Goal: Find contact information: Find contact information

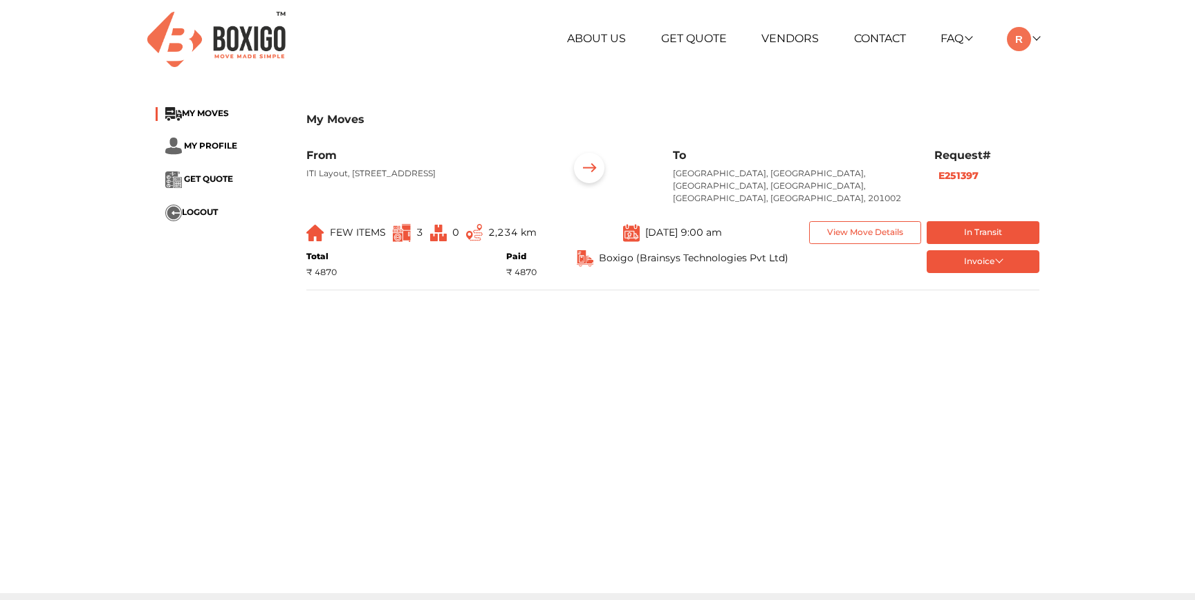
click at [693, 176] on p "[GEOGRAPHIC_DATA], [GEOGRAPHIC_DATA], [GEOGRAPHIC_DATA], [GEOGRAPHIC_DATA], [GE…" at bounding box center [793, 185] width 241 height 37
click at [928, 291] on div "My Moves MY MOVES MY PROFILE GET QUOTE LOGOUT My Moves From ITI Layout, 7th Sec…" at bounding box center [597, 204] width 905 height 218
click at [883, 291] on div "My Moves MY MOVES MY PROFILE GET QUOTE LOGOUT My Moves From ITI Layout, 7th Sec…" at bounding box center [597, 204] width 905 height 218
click at [988, 259] on button "Invoice" at bounding box center [983, 261] width 113 height 23
click at [994, 316] on button "List of Goods" at bounding box center [983, 326] width 113 height 21
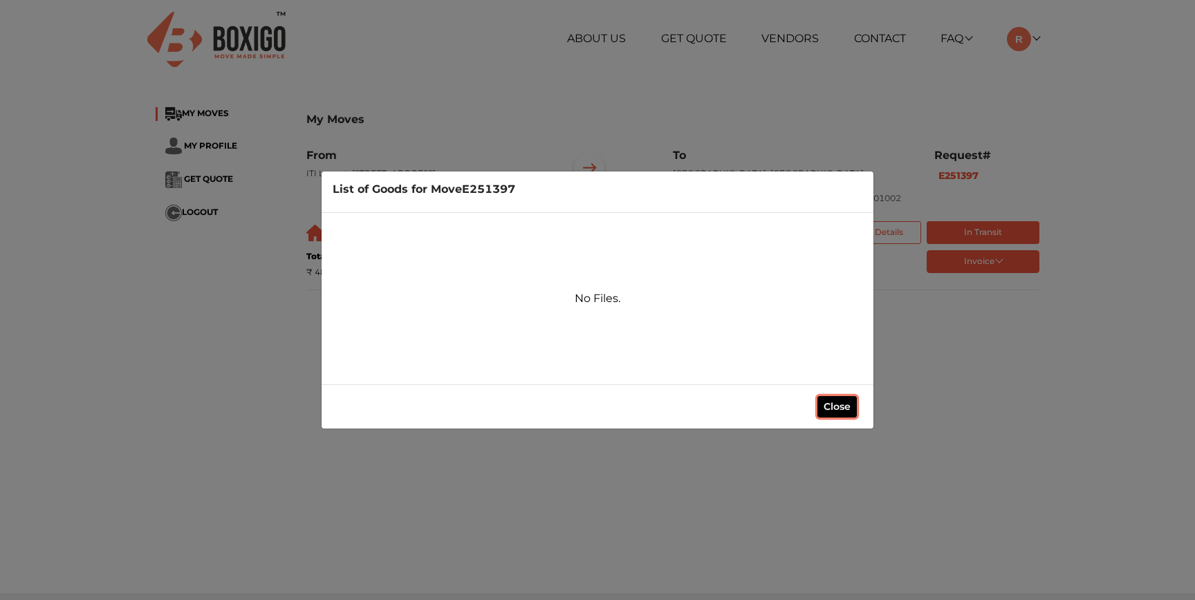
click at [843, 408] on button "Close" at bounding box center [837, 406] width 39 height 21
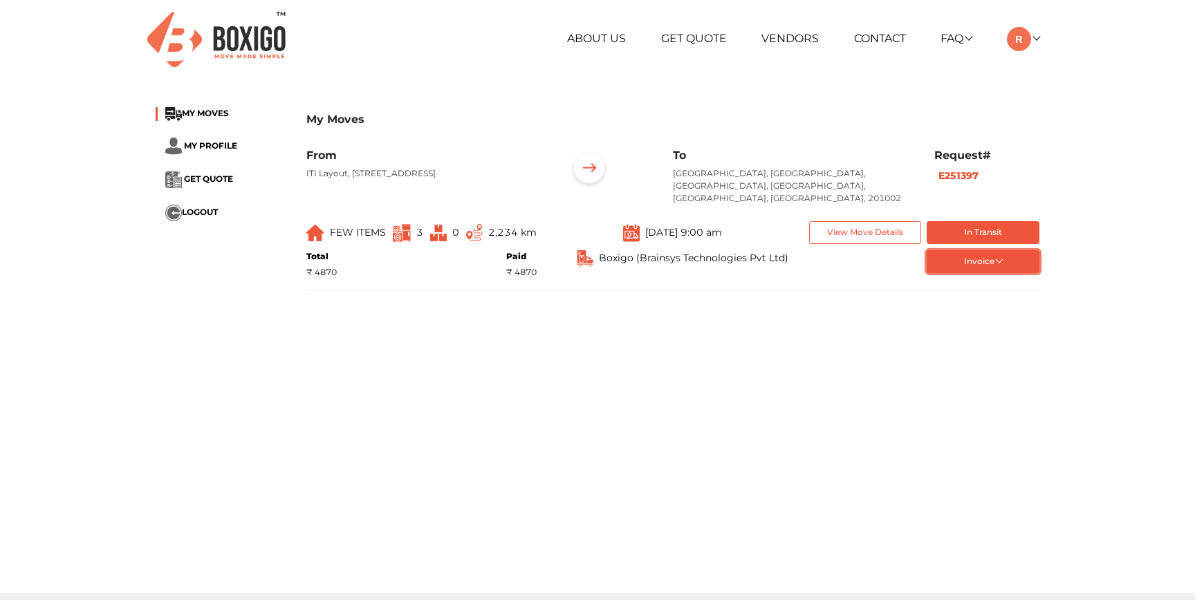
click at [965, 253] on button "Invoice" at bounding box center [983, 261] width 113 height 23
click at [962, 295] on button "balance Order summary- 1" at bounding box center [983, 305] width 113 height 21
click at [1044, 40] on div "About Us Get Quote Vendors Contact FAQ Customer FAQ Vendor FAQ My Moves My Prof…" at bounding box center [748, 39] width 603 height 24
click at [1039, 40] on link at bounding box center [1023, 38] width 33 height 13
click at [881, 99] on div "My Moves MY MOVES MY PROFILE GET QUOTE LOGOUT My Moves From ITI Layout, 7th Sec…" at bounding box center [597, 204] width 905 height 218
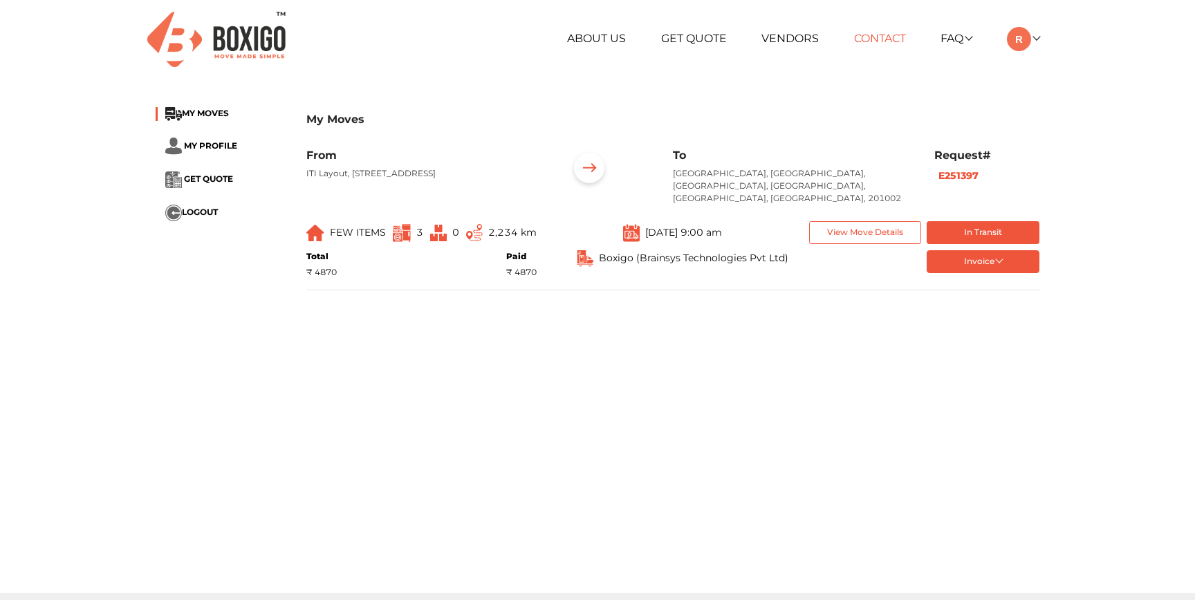
click at [875, 35] on link "Contact" at bounding box center [880, 38] width 52 height 13
